Goal: Task Accomplishment & Management: Complete application form

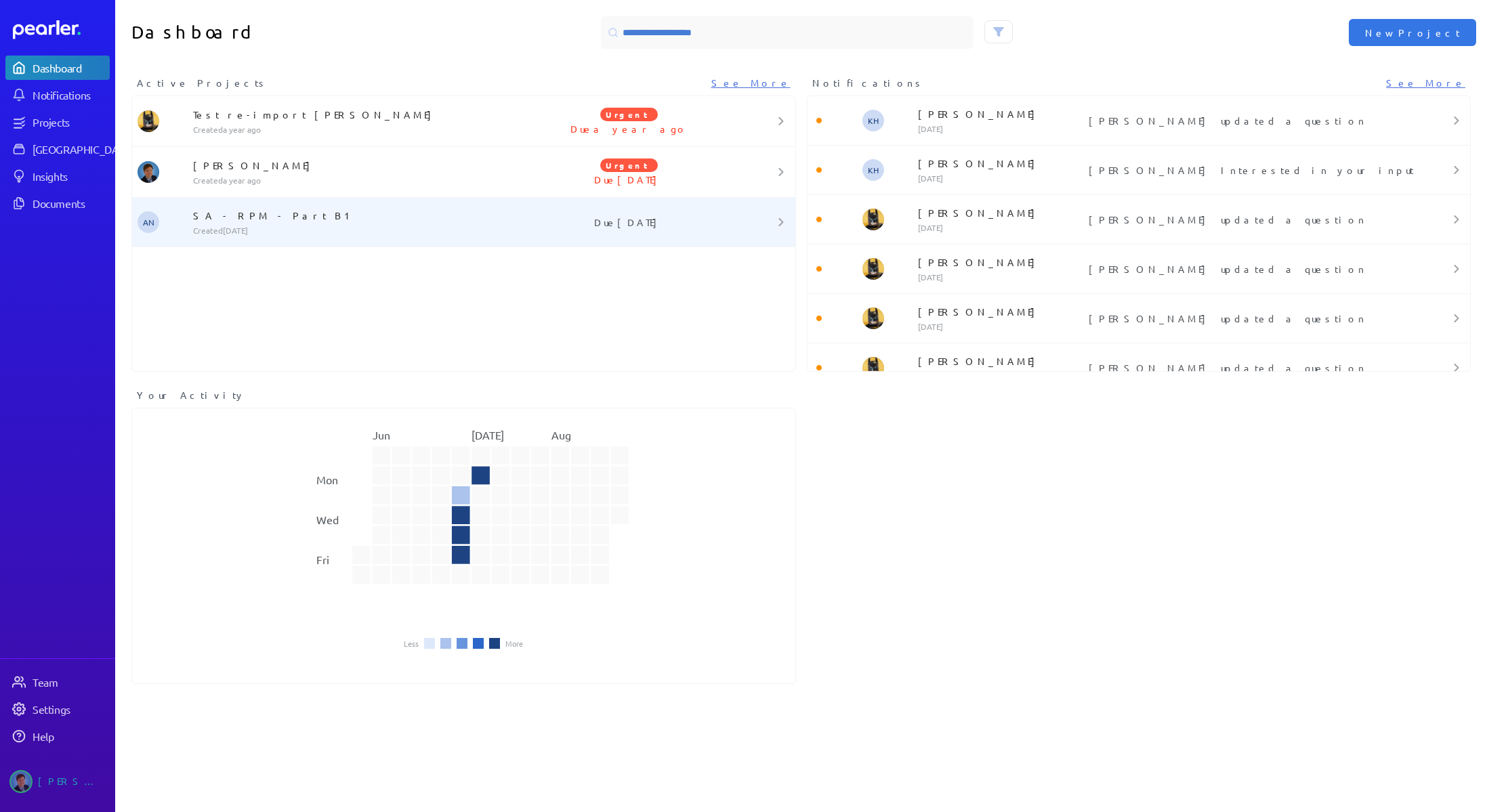
click at [216, 225] on div "SA - RPM - Part B1 Created 12 days ago" at bounding box center [353, 222] width 331 height 27
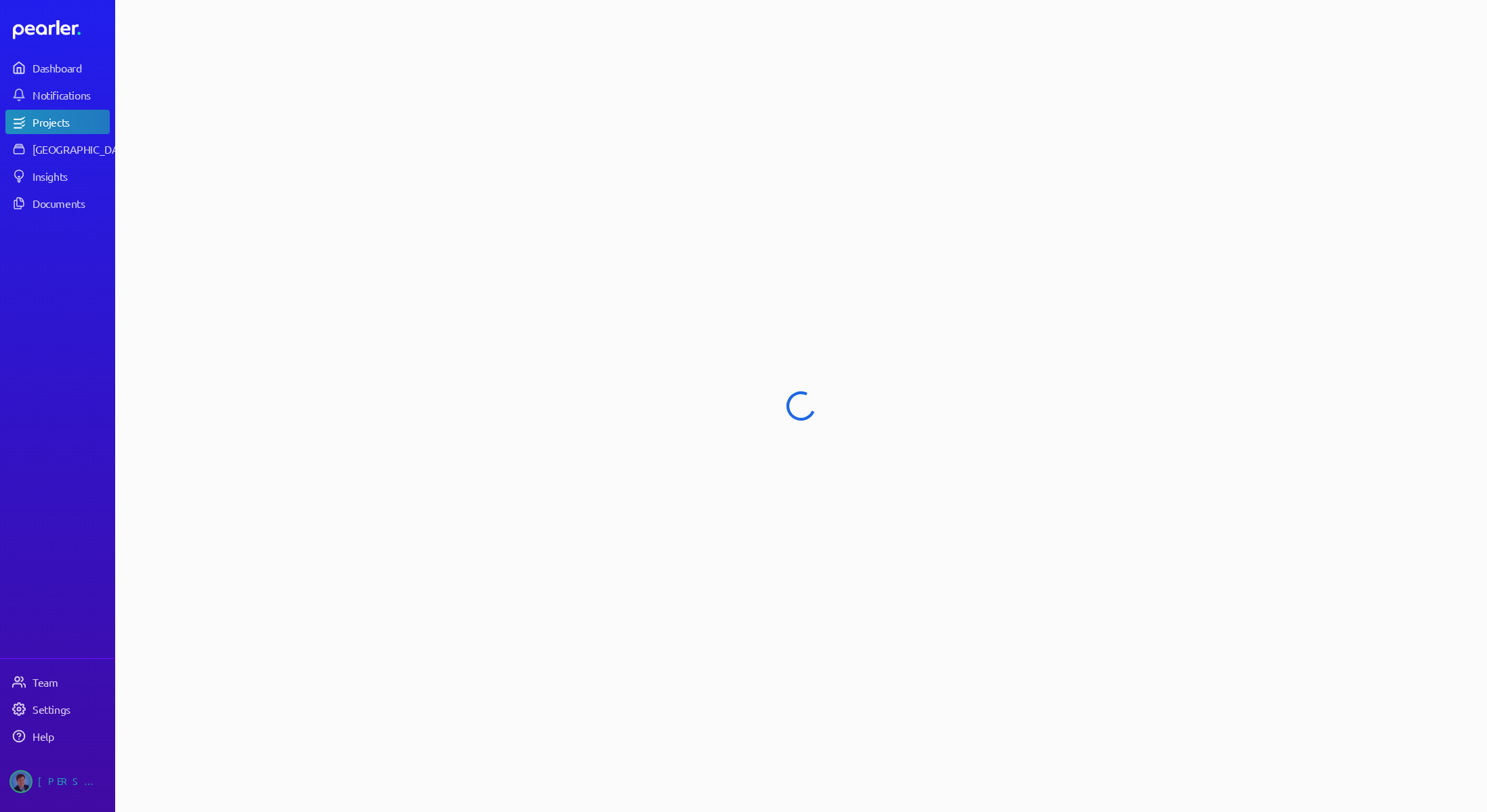
select select "******"
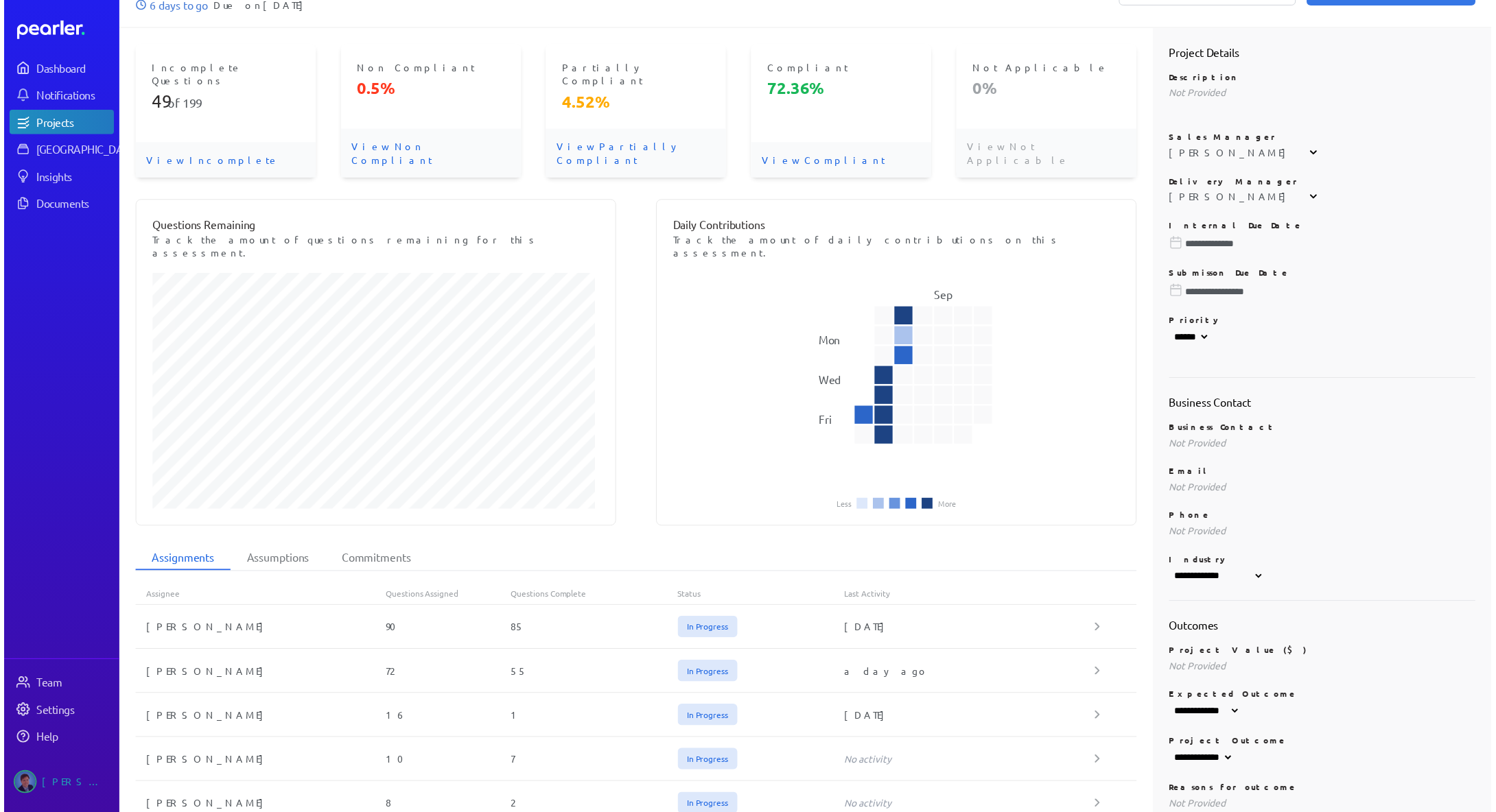
scroll to position [137, 0]
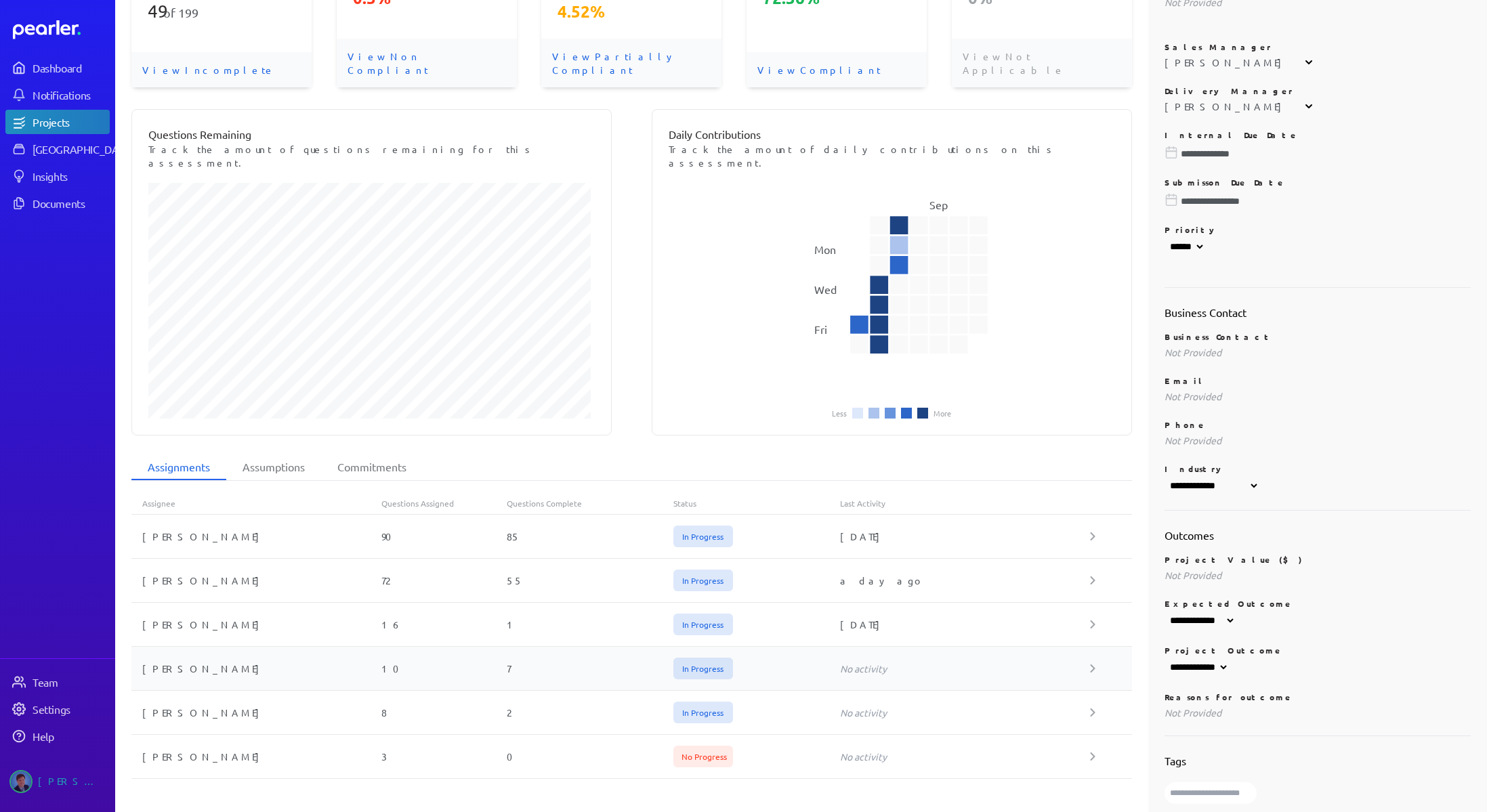
click at [293, 662] on div "Sam Blight" at bounding box center [256, 668] width 250 height 14
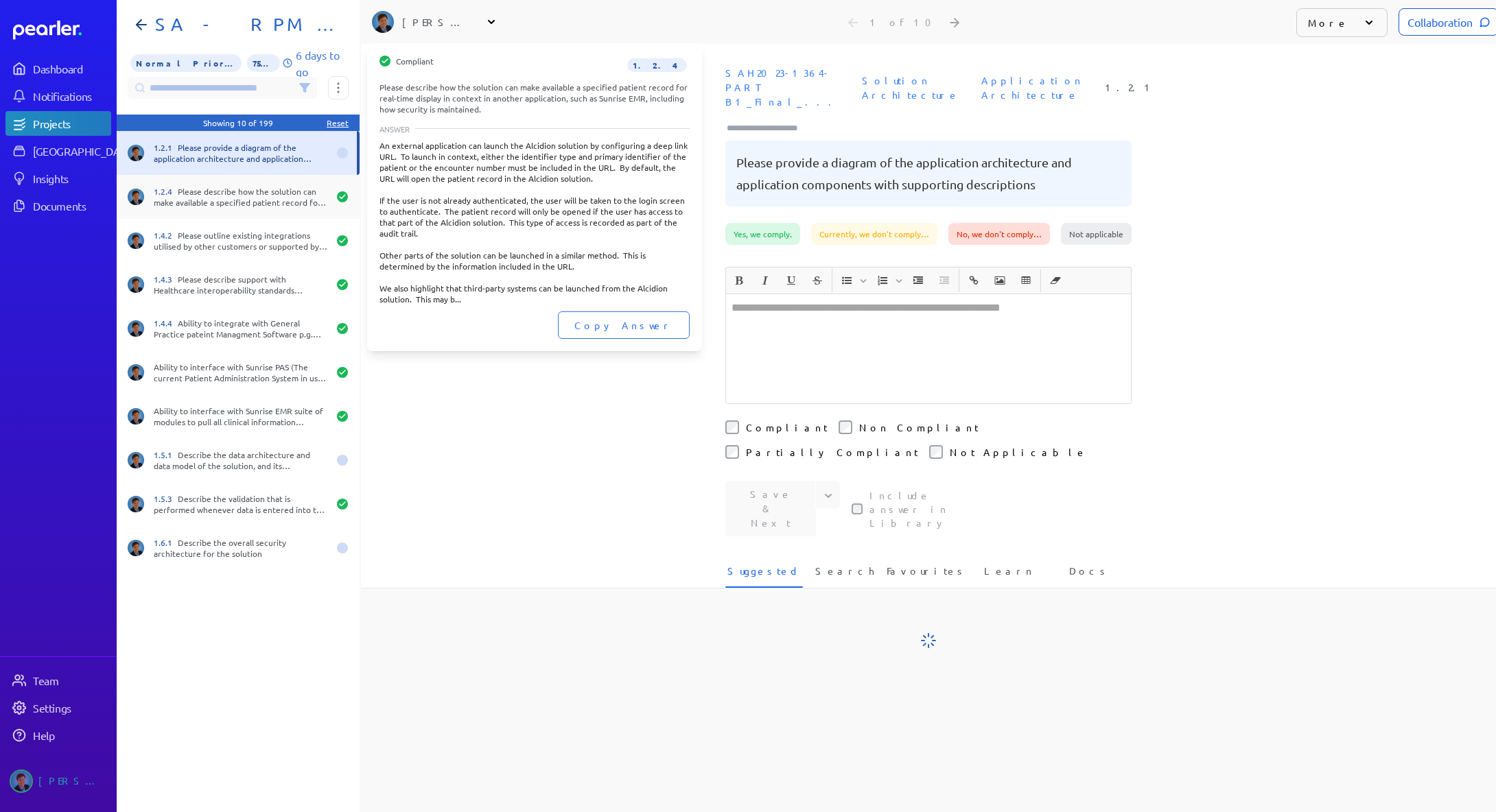
click at [204, 191] on div "1.2.4 Please describe how the solution can make available a specified patient r…" at bounding box center [240, 197] width 174 height 22
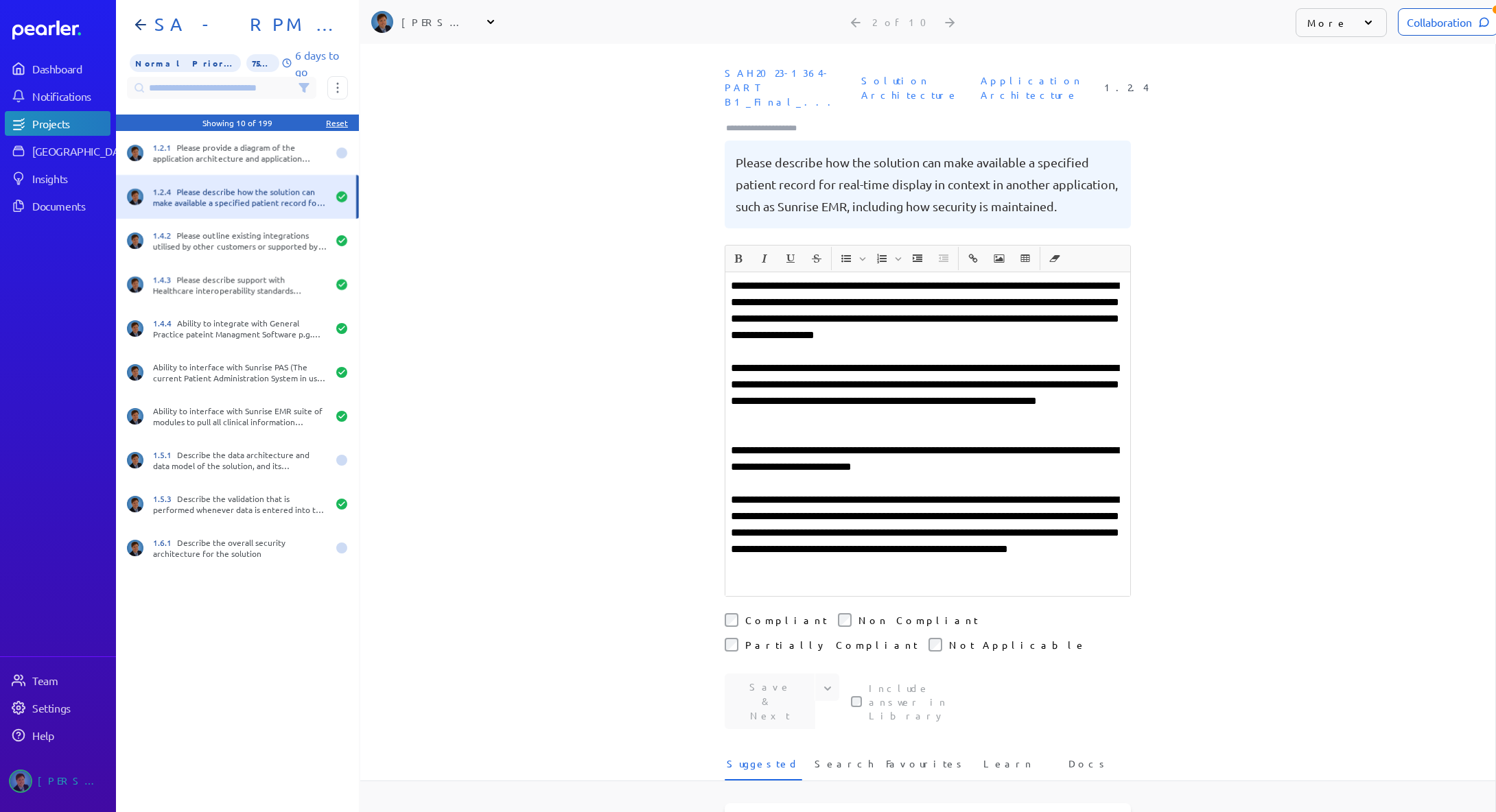
scroll to position [0, 11]
click at [1412, 24] on div "Collaboration" at bounding box center [1448, 22] width 100 height 28
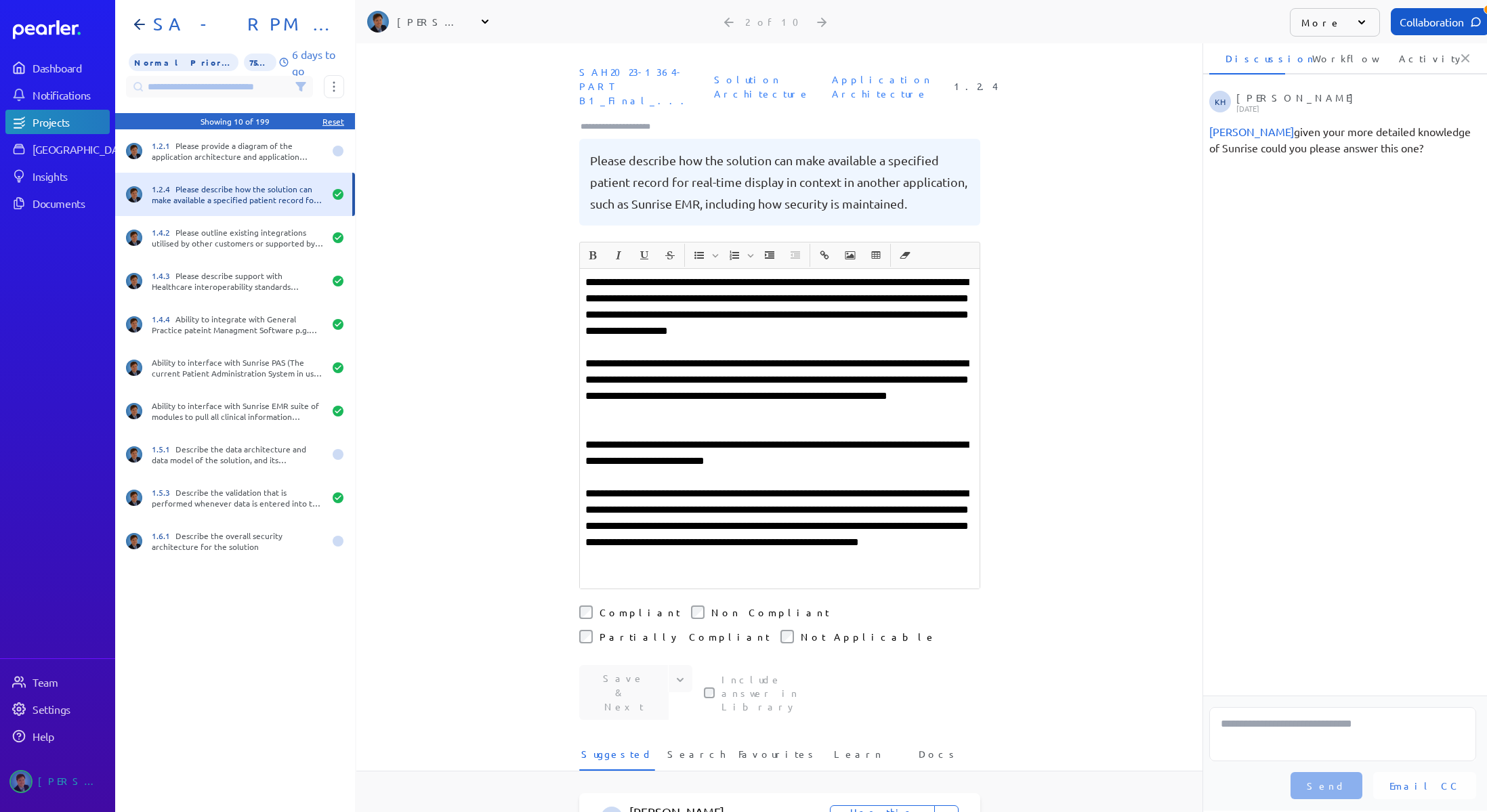
scroll to position [0, 5]
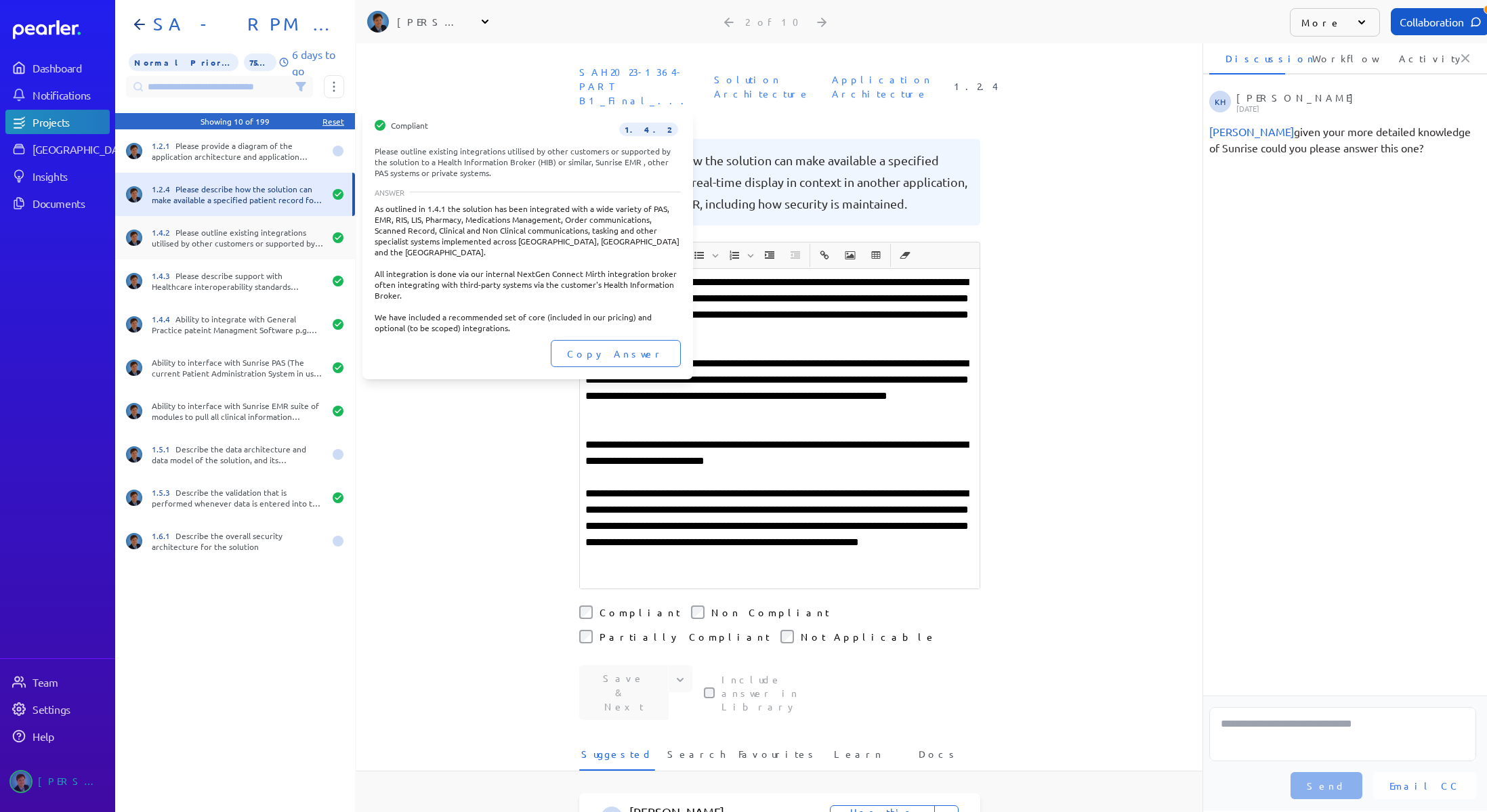
click at [259, 253] on div "1.4.2 Please outline existing integrations utilised by other customers or suppo…" at bounding box center [236, 238] width 240 height 44
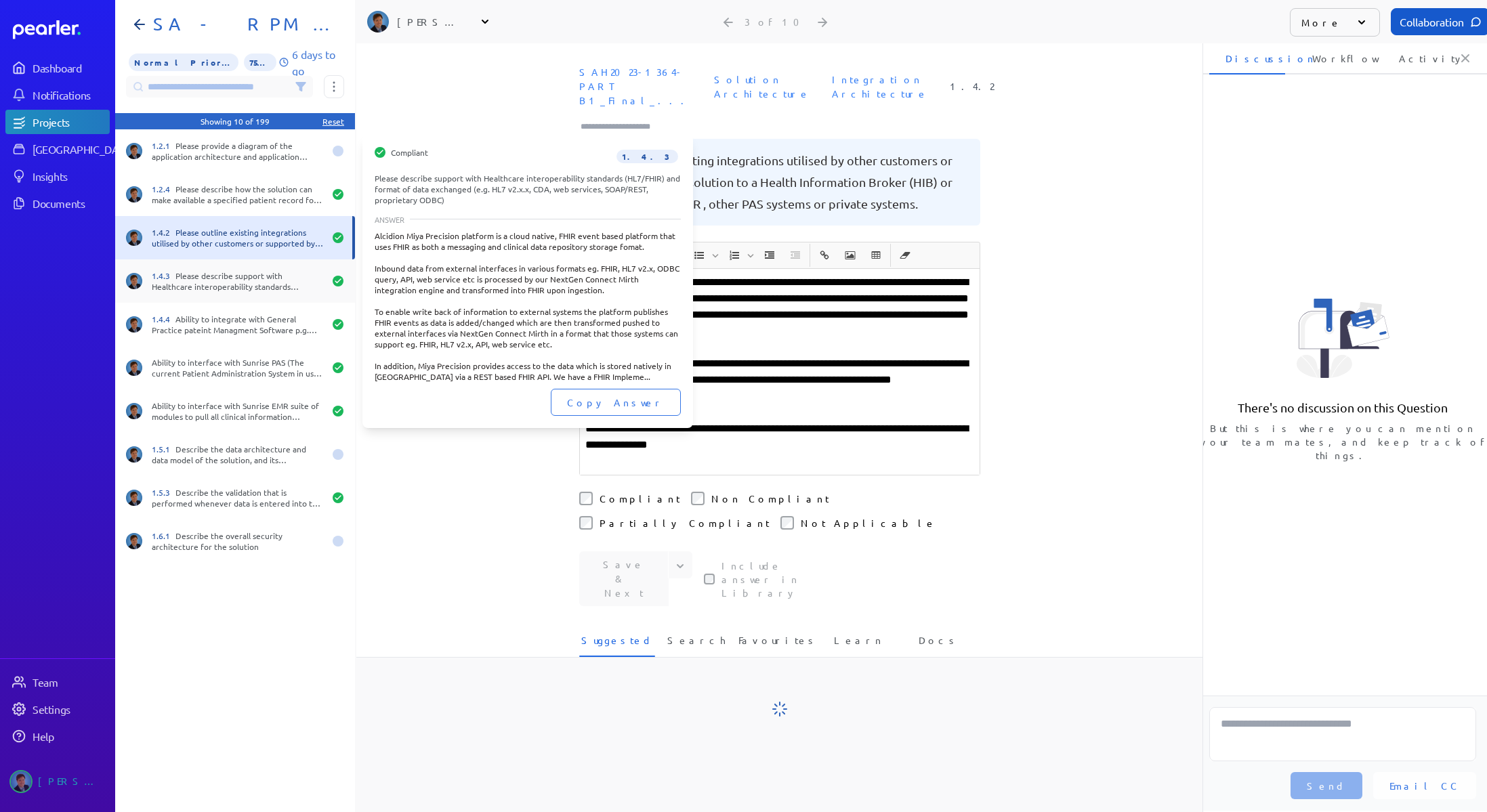
click at [250, 283] on div "1.4.3 Please describe support with Healthcare interoperability standards (HL7/F…" at bounding box center [237, 281] width 172 height 22
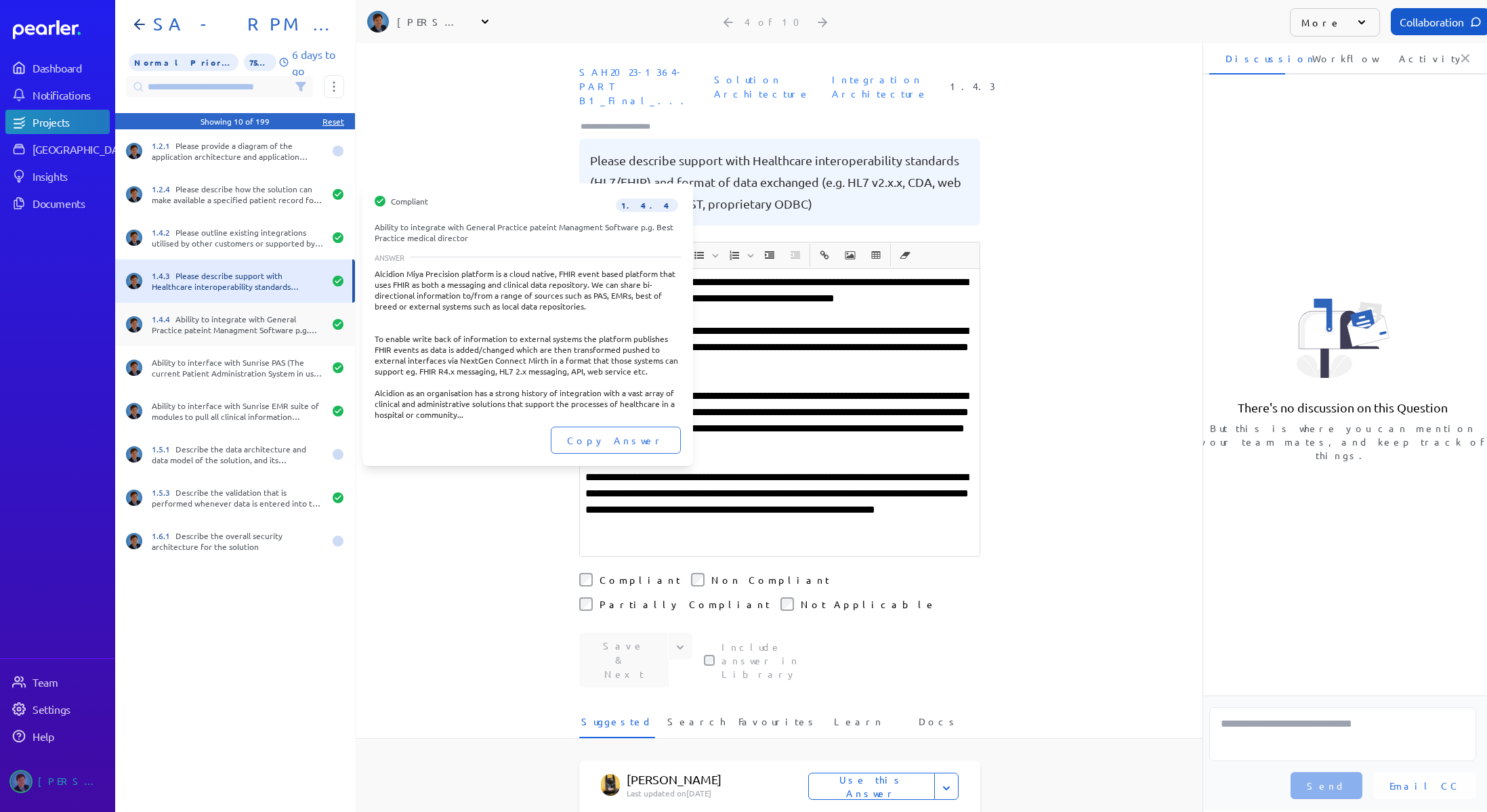
click at [236, 333] on div "1.4.4 Ability to integrate with General Practice pateint Managment Software p.g…" at bounding box center [237, 325] width 172 height 22
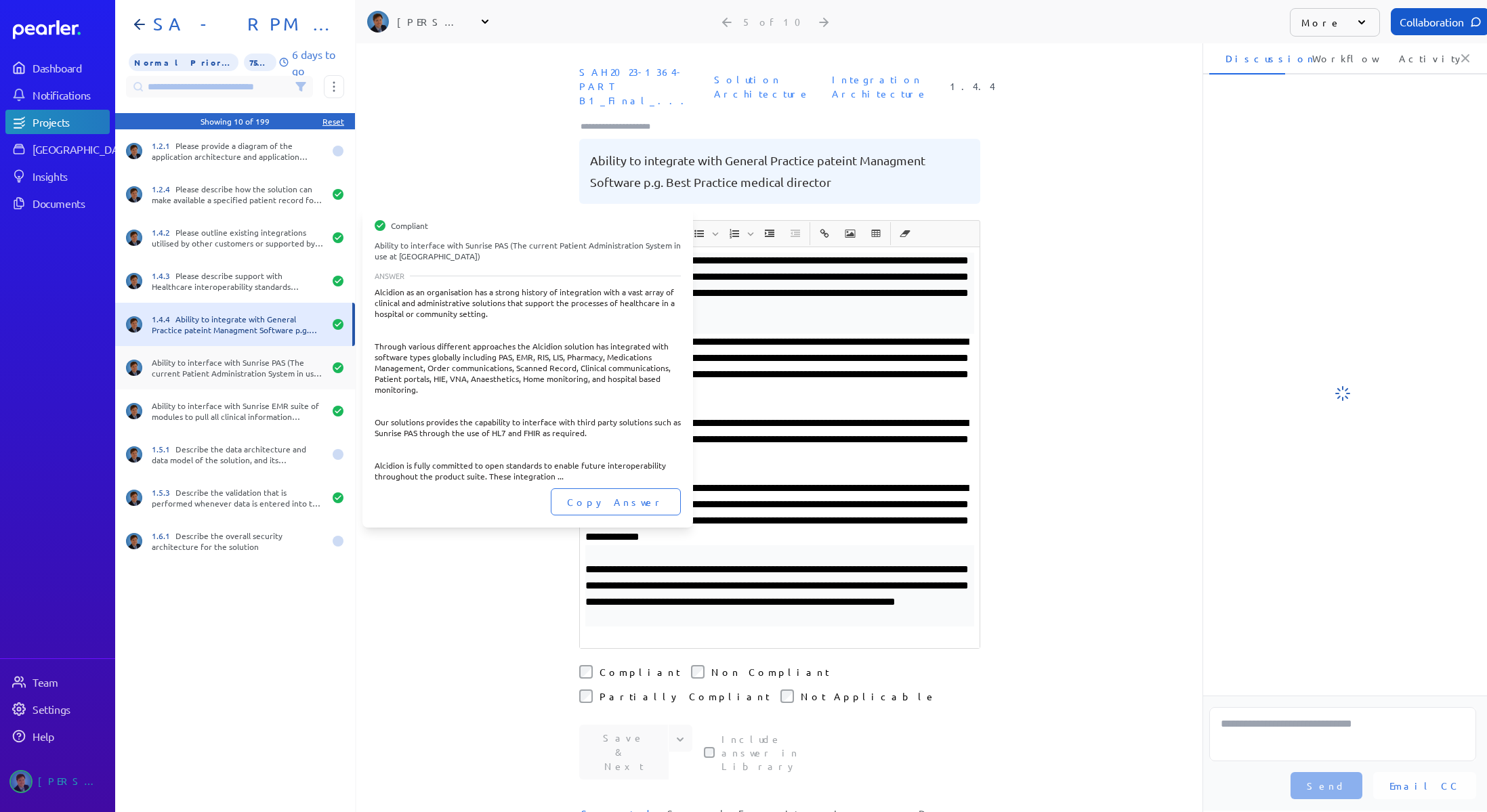
click at [234, 371] on div "Ability to interface with Sunrise PAS (The current Patient Administration Syste…" at bounding box center [237, 368] width 172 height 22
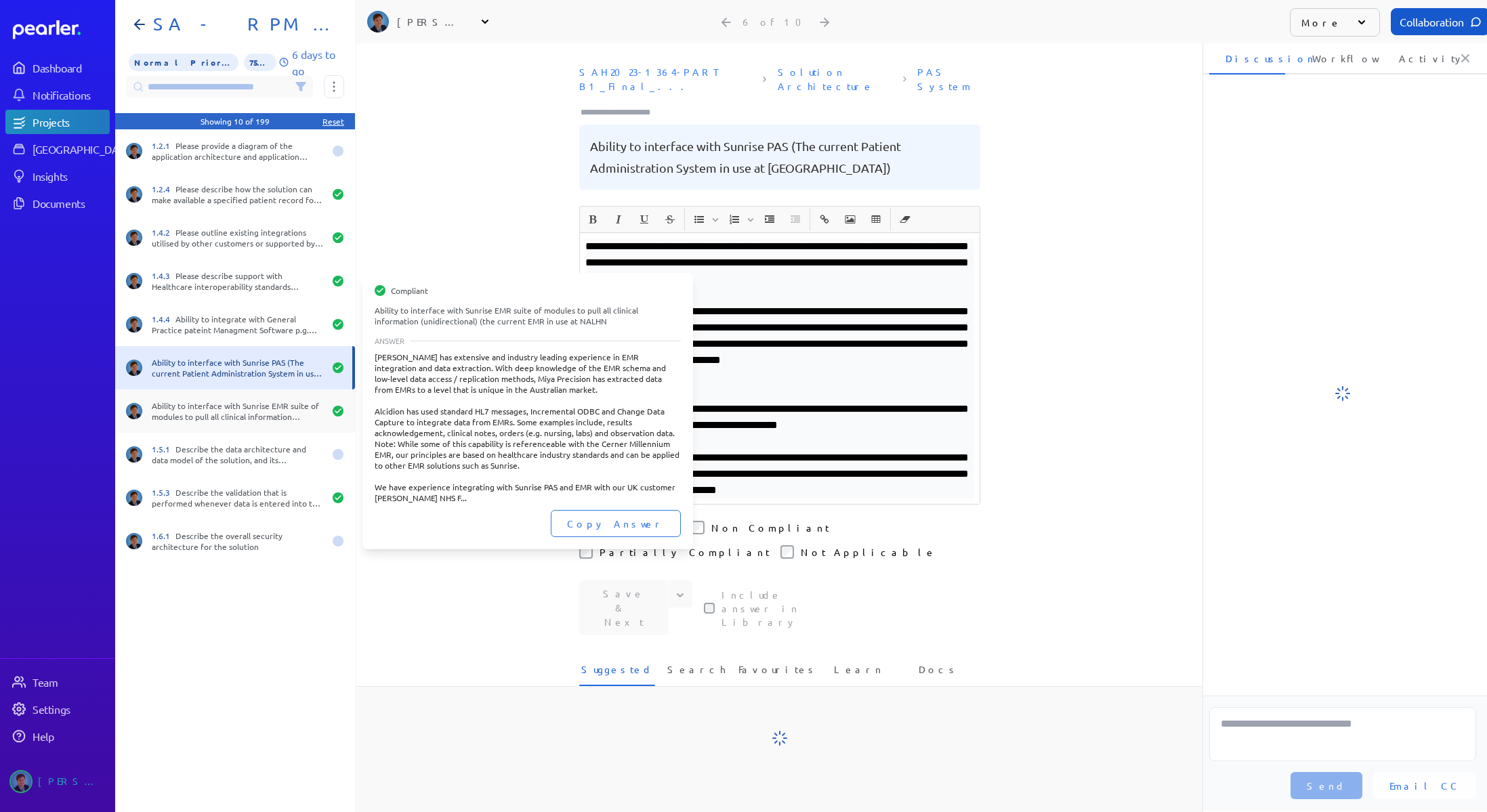
click at [211, 408] on div "Ability to interface with Sunrise EMR suite of modules to pull all clinical inf…" at bounding box center [237, 411] width 172 height 22
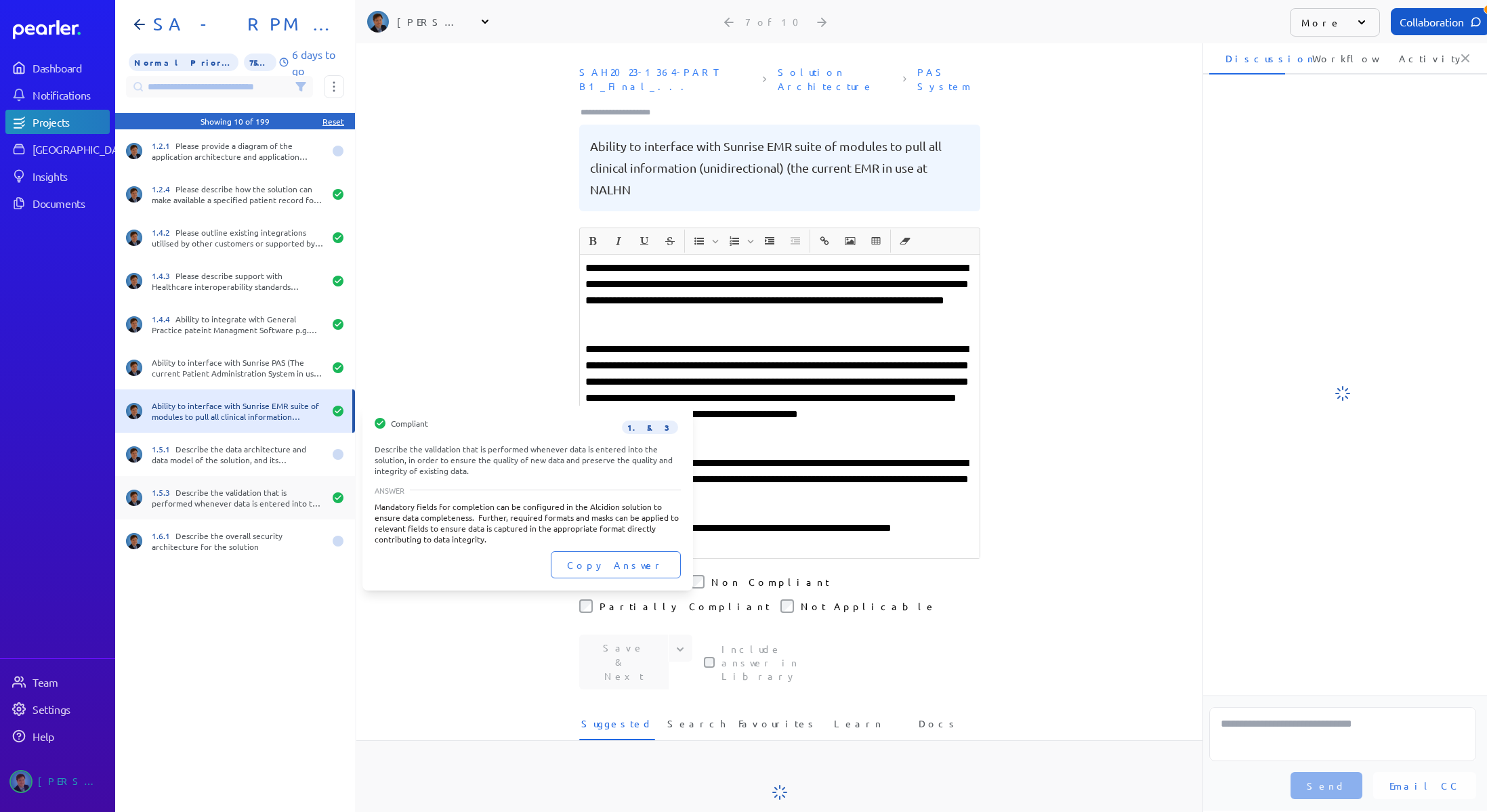
click at [233, 510] on div "1.5.3 Describe the validation that is performed whenever data is entered into t…" at bounding box center [236, 498] width 240 height 44
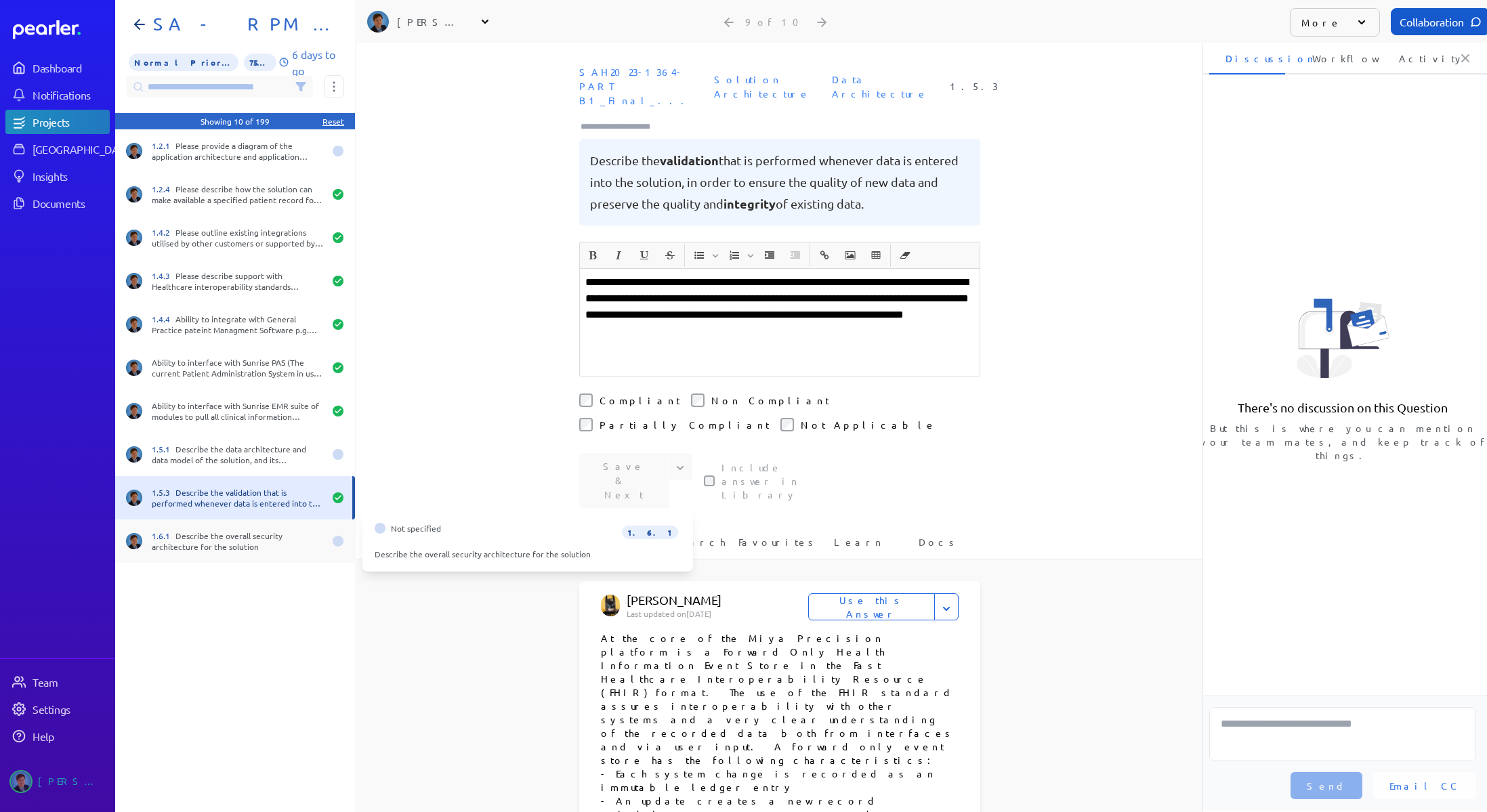
click at [204, 536] on div "1.6.1 Describe the overall security architecture for the solution" at bounding box center [237, 541] width 172 height 22
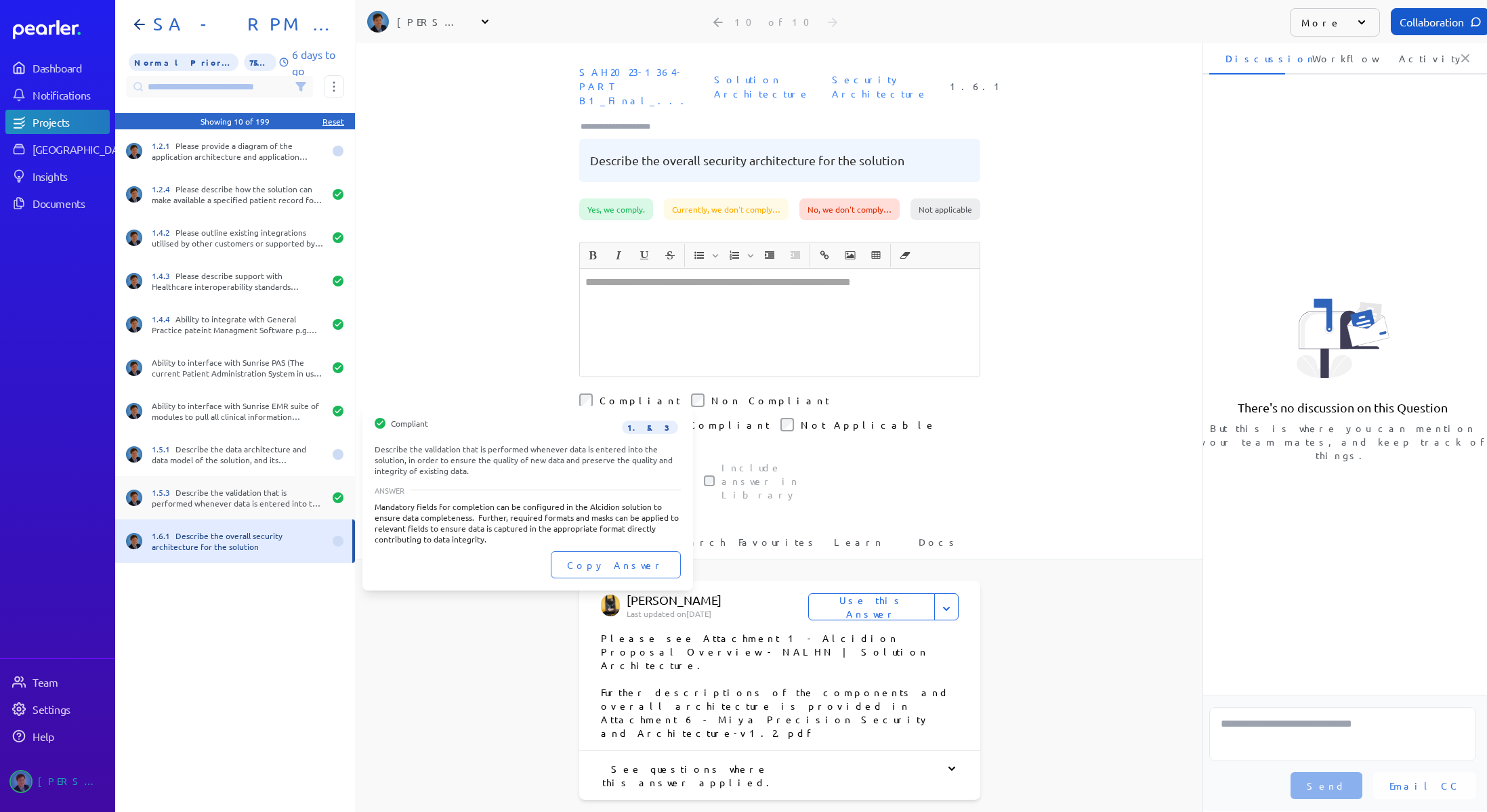
click at [230, 492] on div "1.5.3 Describe the validation that is performed whenever data is entered into t…" at bounding box center [237, 498] width 172 height 22
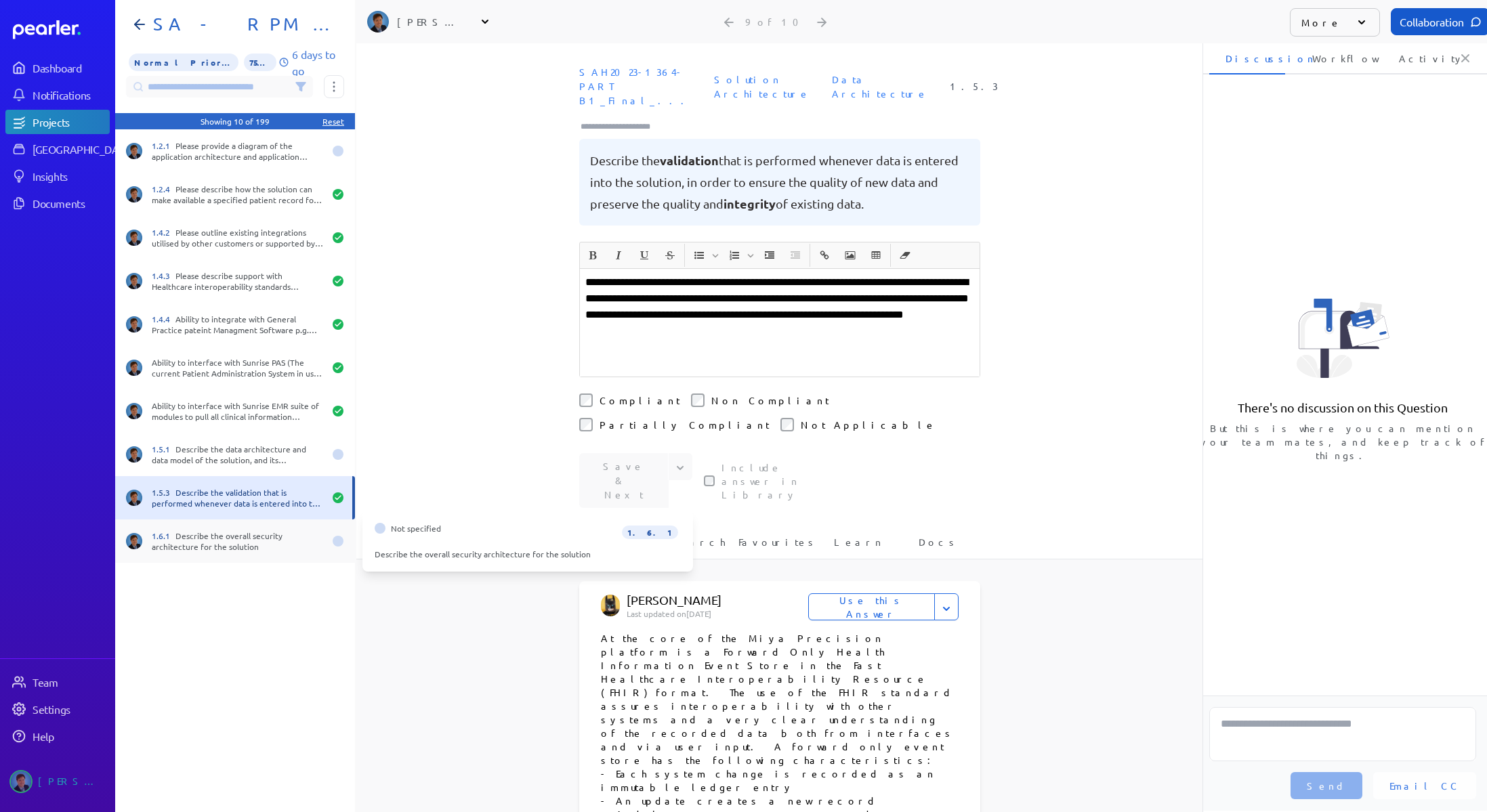
click at [236, 558] on div "1.6.1 Describe the overall security architecture for the solution" at bounding box center [236, 541] width 240 height 44
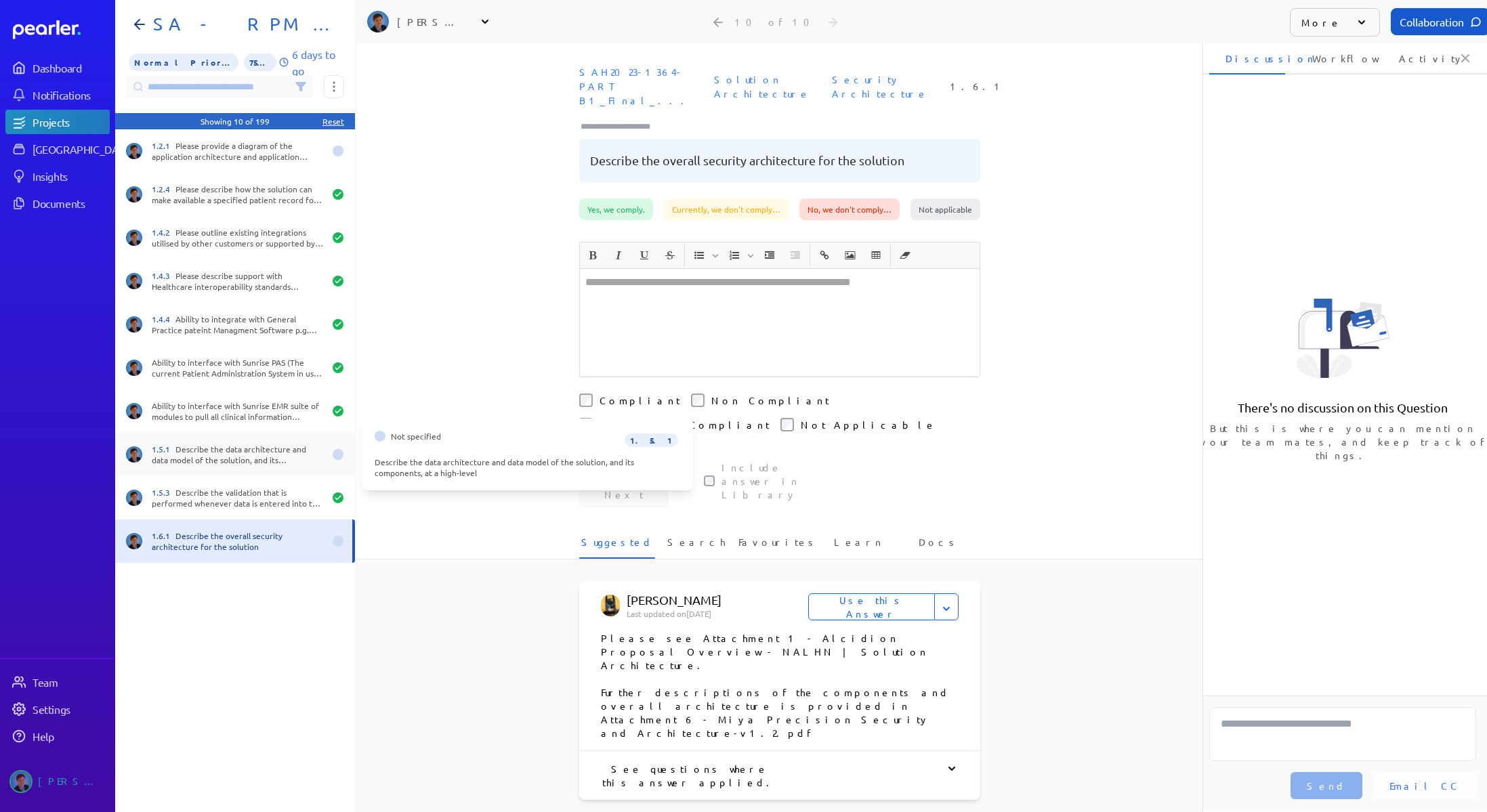
click at [239, 453] on div "1.5.1 Describe the data architecture and data model of the solution, and its co…" at bounding box center [237, 455] width 172 height 22
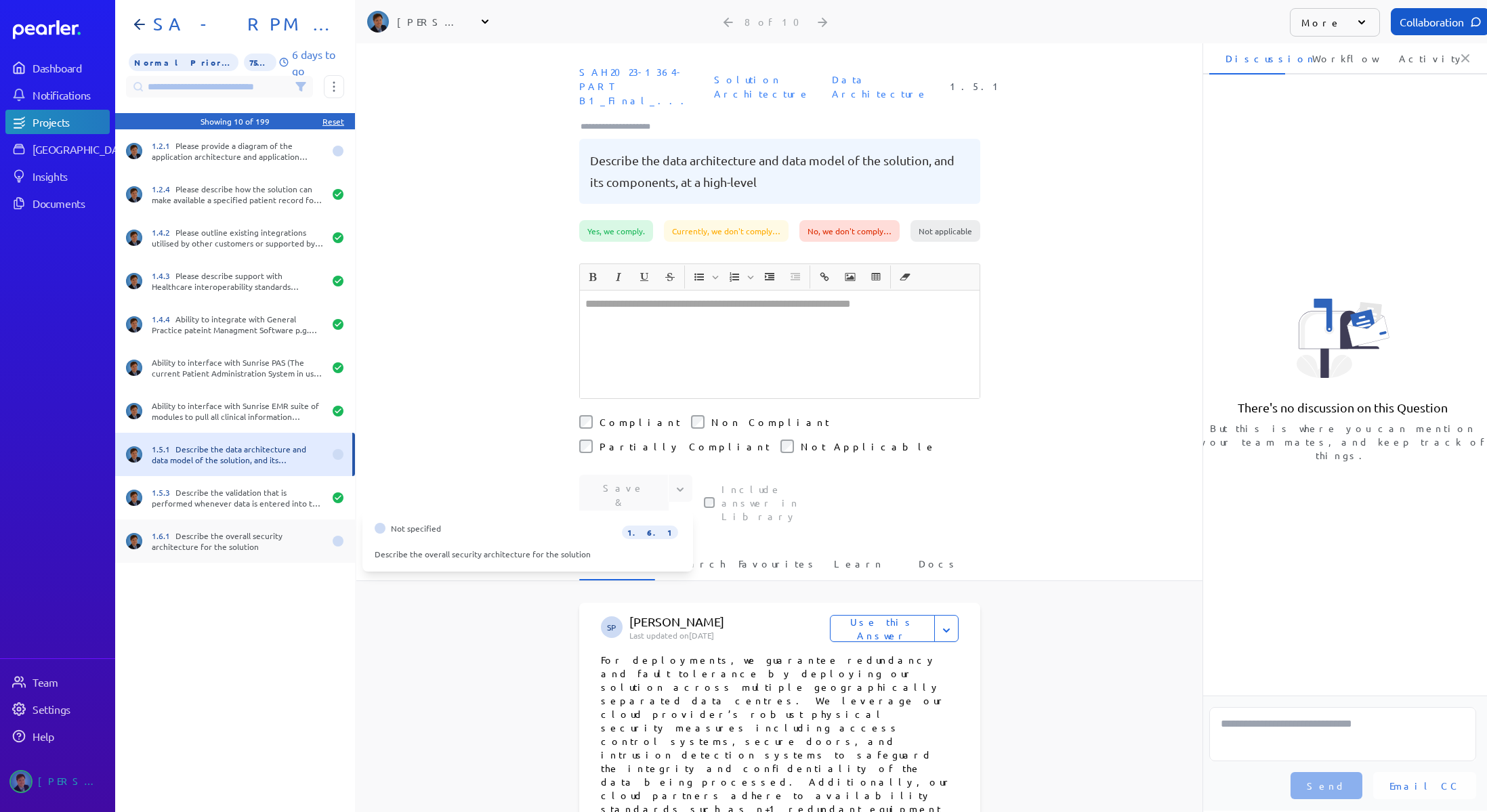
click at [256, 542] on div "1.6.1 Describe the overall security architecture for the solution" at bounding box center [237, 541] width 172 height 22
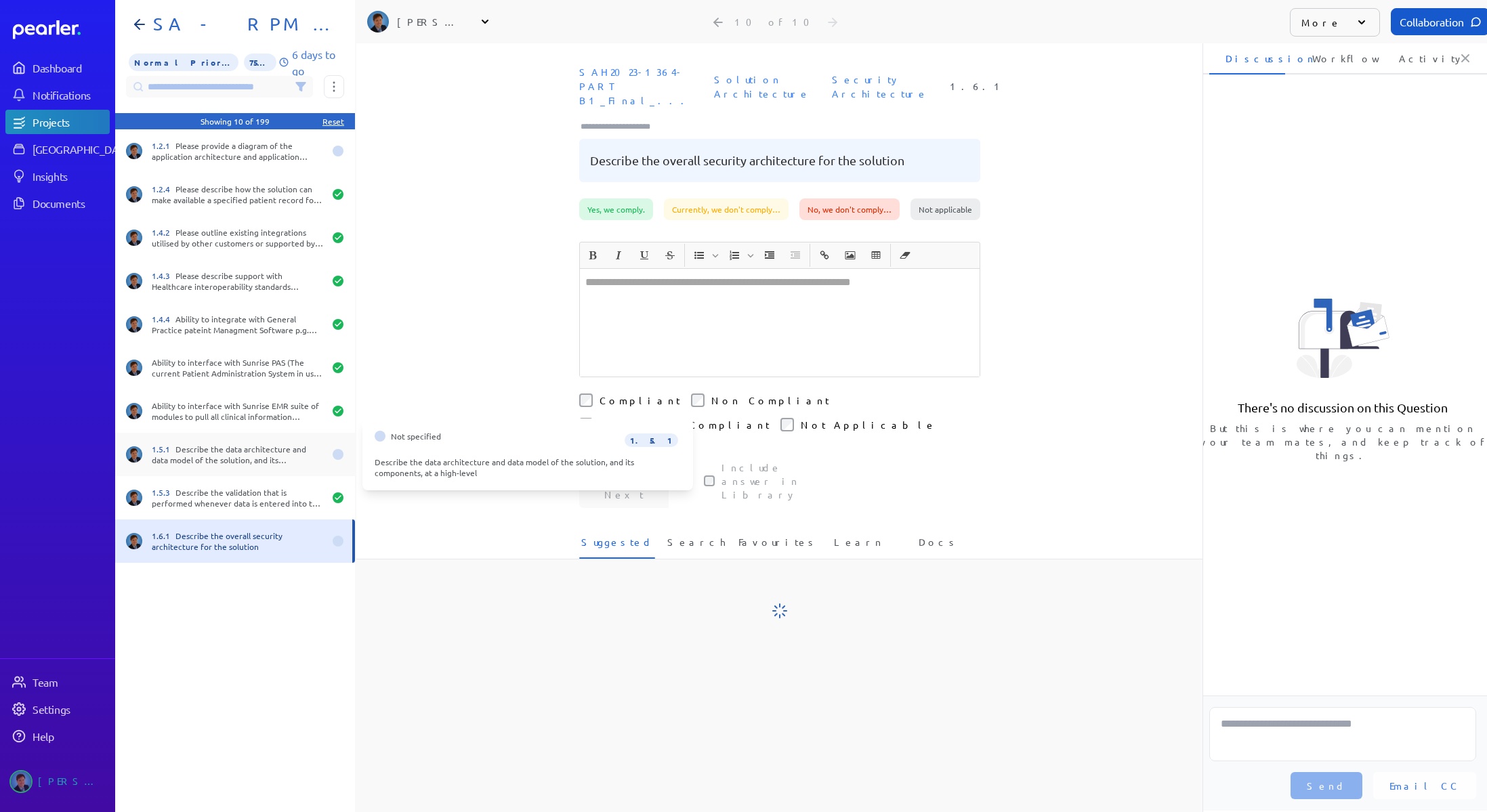
click at [256, 472] on div "1.5.1 Describe the data architecture and data model of the solution, and its co…" at bounding box center [236, 455] width 240 height 44
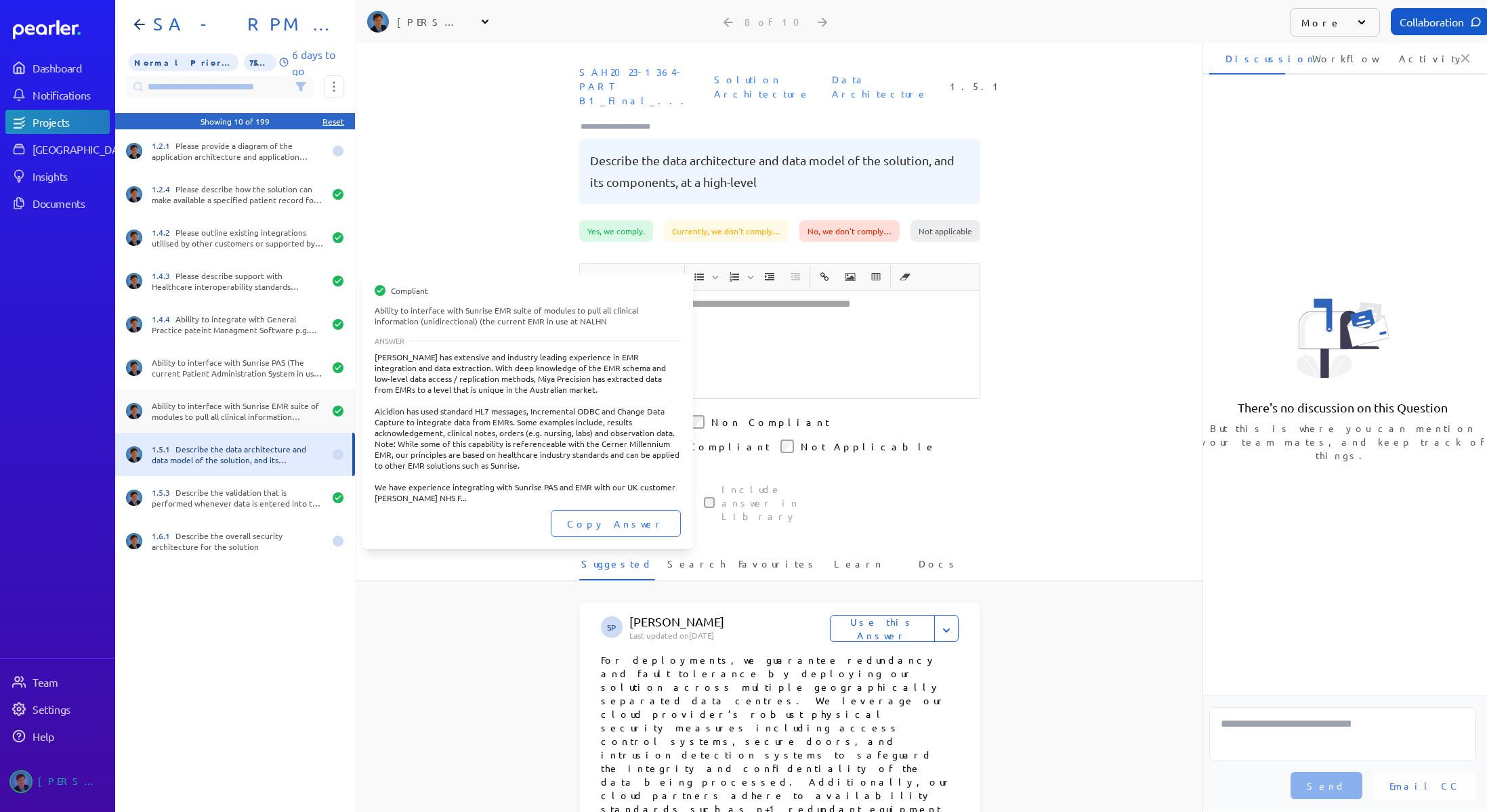
click at [236, 403] on div "Ability to interface with Sunrise EMR suite of modules to pull all clinical inf…" at bounding box center [237, 411] width 172 height 22
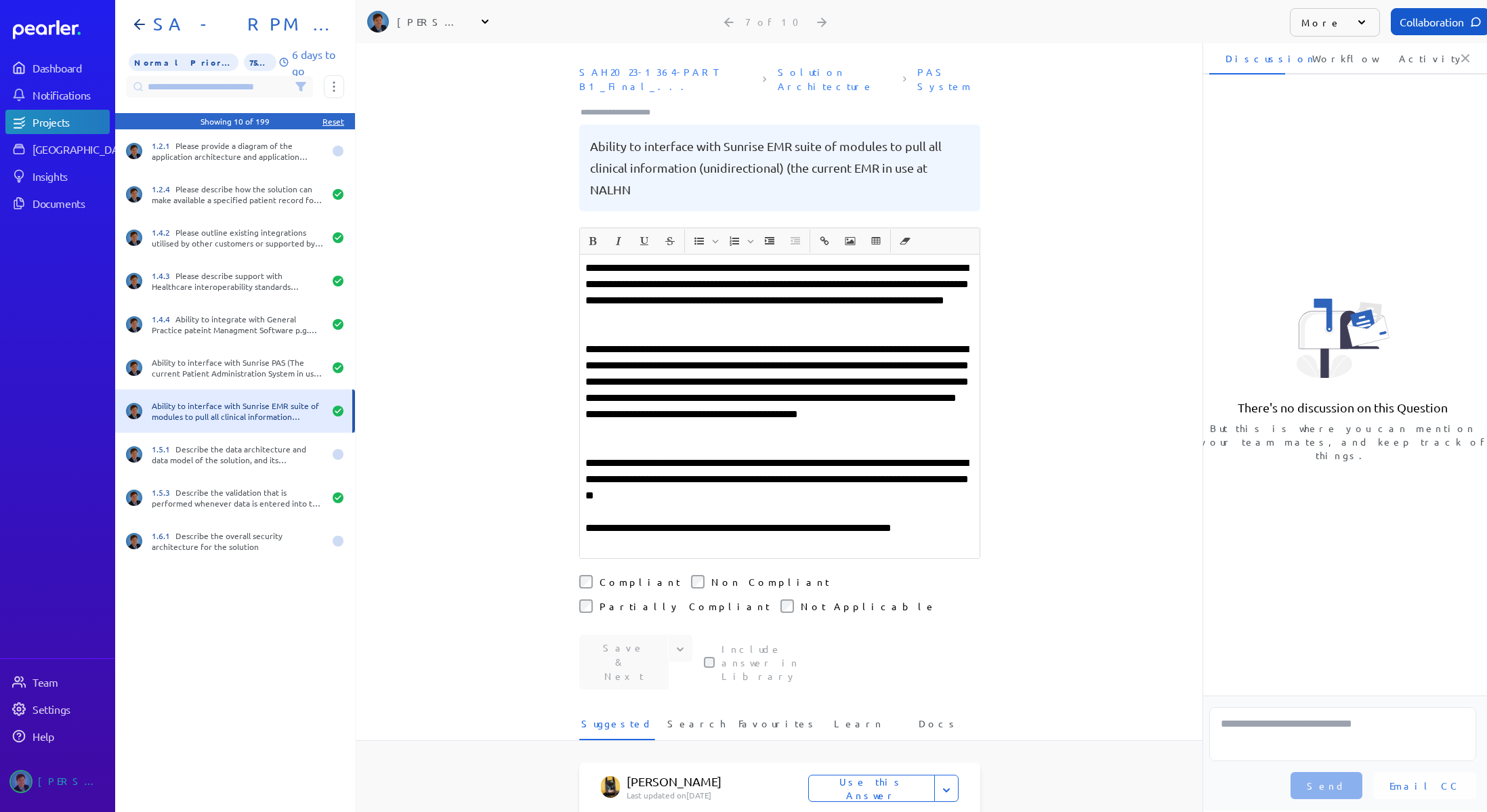
click at [186, 123] on div "Reset Showing 10 of 199 Reset" at bounding box center [236, 121] width 240 height 16
click at [157, 169] on div "1.2.1 Please provide a diagram of the application architecture and application …" at bounding box center [236, 151] width 240 height 44
